Goal: Task Accomplishment & Management: Use online tool/utility

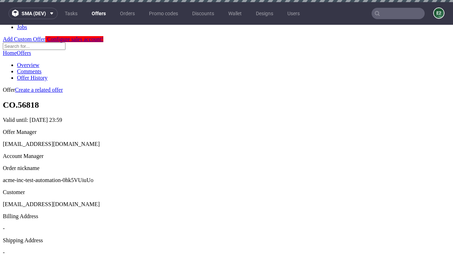
scroll to position [2, 0]
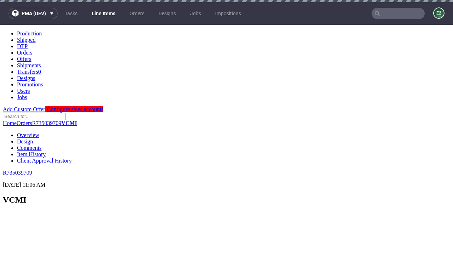
scroll to position [1150, 0]
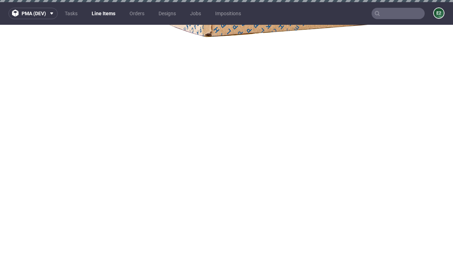
select select "accepted"
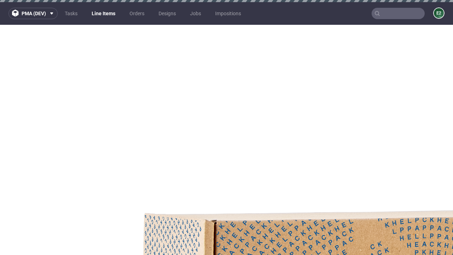
select select "received"
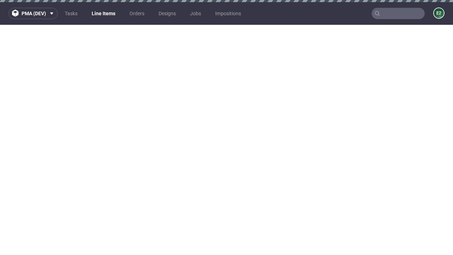
select select "accepted_dtp_issue_reprint"
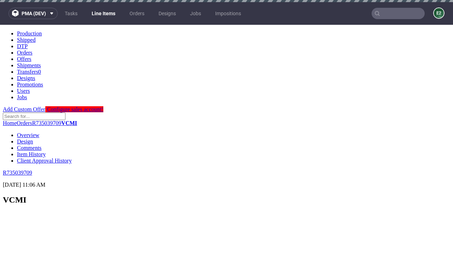
scroll to position [1056, 0]
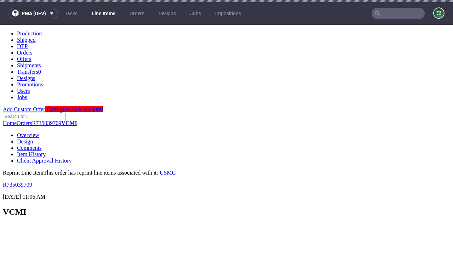
scroll to position [0, 0]
